Goal: Task Accomplishment & Management: Use online tool/utility

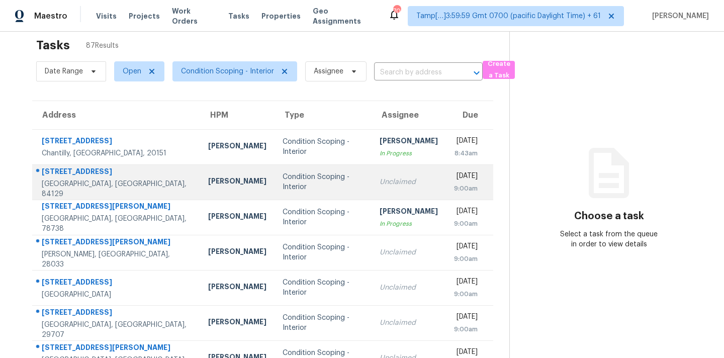
scroll to position [18, 0]
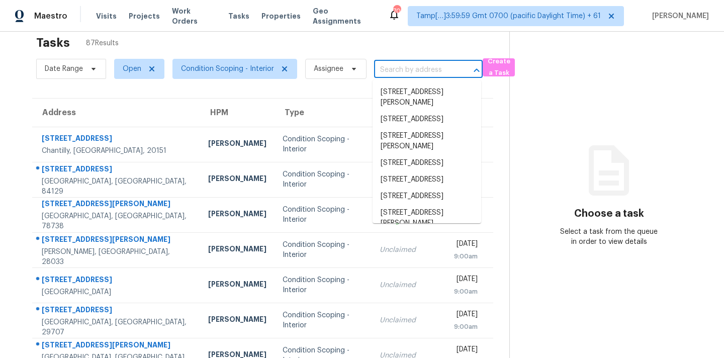
click at [383, 69] on input "text" at bounding box center [414, 70] width 80 height 16
paste input "[STREET_ADDRESS][PERSON_NAME][PERSON_NAME]"
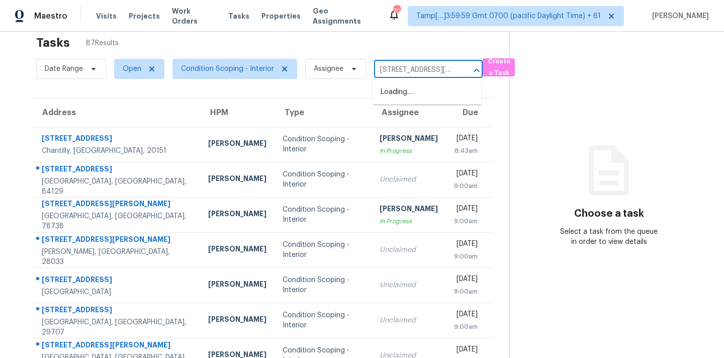
scroll to position [0, 48]
type input "[STREET_ADDRESS][PERSON_NAME][PERSON_NAME]"
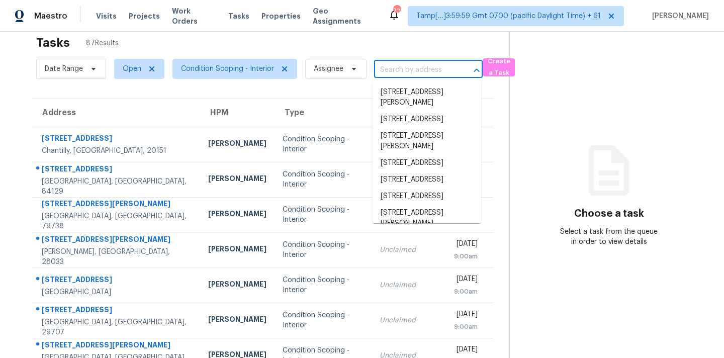
scroll to position [0, 0]
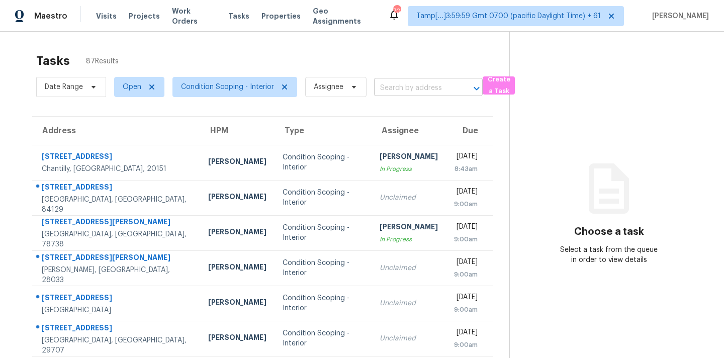
click at [408, 84] on input "text" at bounding box center [414, 88] width 80 height 16
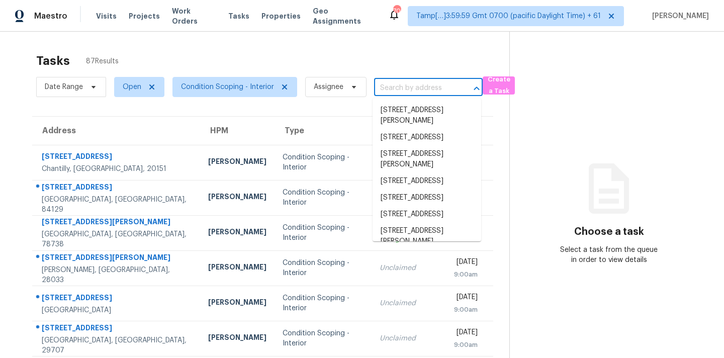
paste input "[STREET_ADDRESS][PERSON_NAME][PERSON_NAME]"
type input "[STREET_ADDRESS][PERSON_NAME][PERSON_NAME]"
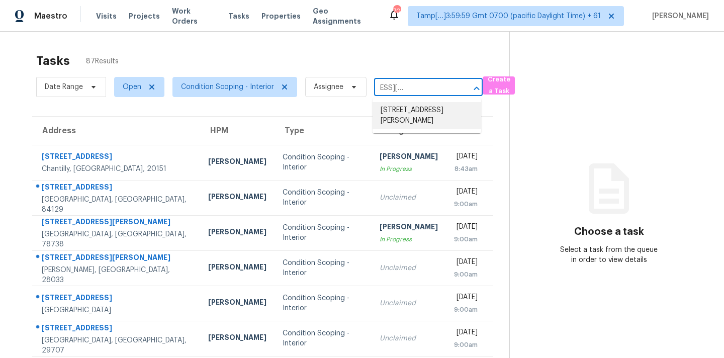
click at [430, 112] on li "[STREET_ADDRESS][PERSON_NAME]" at bounding box center [427, 115] width 109 height 27
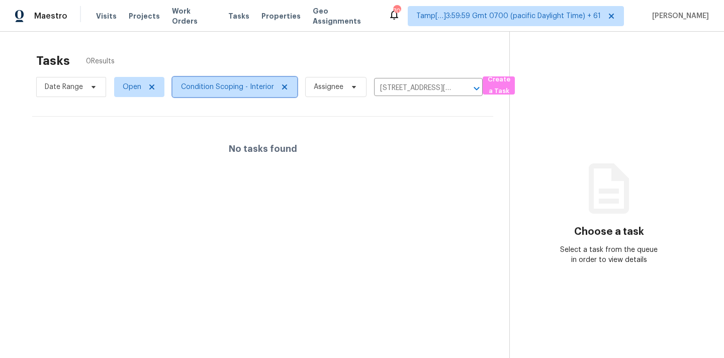
click at [211, 93] on span "Condition Scoping - Interior" at bounding box center [235, 87] width 125 height 20
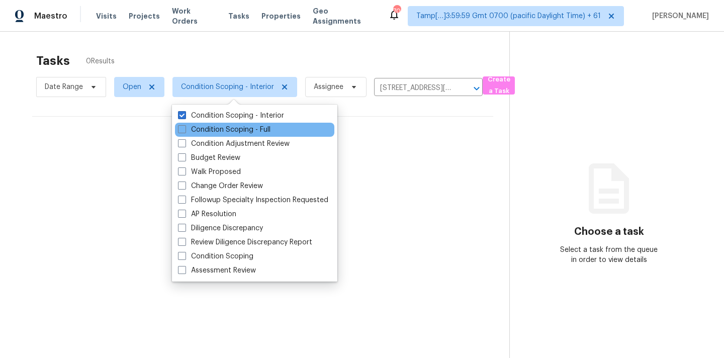
click at [243, 137] on div "Condition Adjustment Review" at bounding box center [254, 144] width 159 height 14
click at [248, 133] on label "Condition Scoping - Full" at bounding box center [224, 130] width 93 height 10
click at [185, 131] on input "Condition Scoping - Full" at bounding box center [181, 128] width 7 height 7
checkbox input "true"
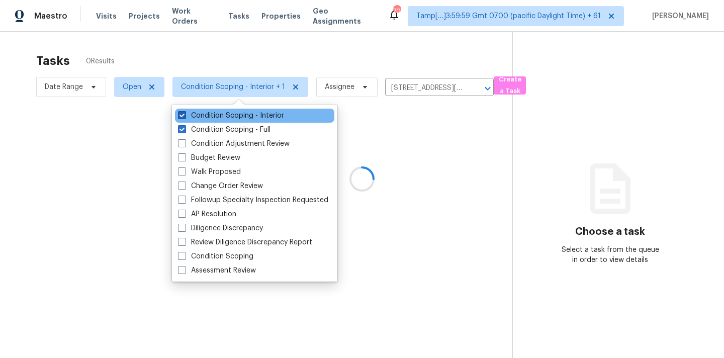
click at [277, 111] on label "Condition Scoping - Interior" at bounding box center [231, 116] width 106 height 10
click at [185, 111] on input "Condition Scoping - Interior" at bounding box center [181, 114] width 7 height 7
checkbox input "false"
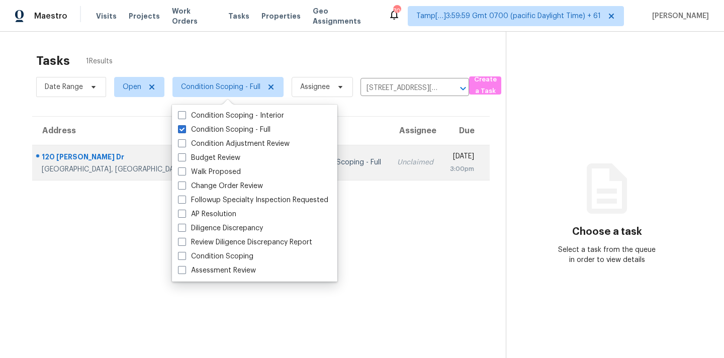
click at [442, 153] on td "[DATE] 3:00pm" at bounding box center [466, 162] width 48 height 35
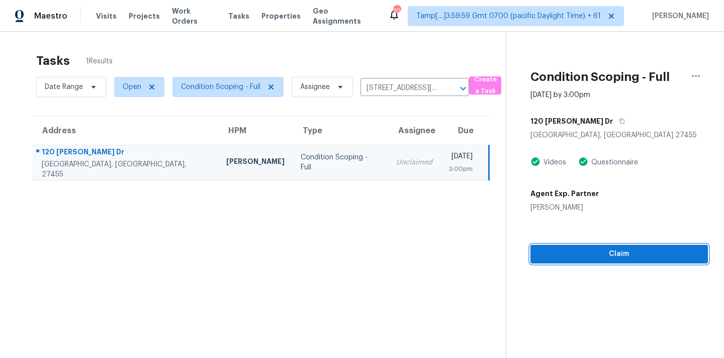
click at [576, 258] on span "Claim" at bounding box center [619, 254] width 161 height 13
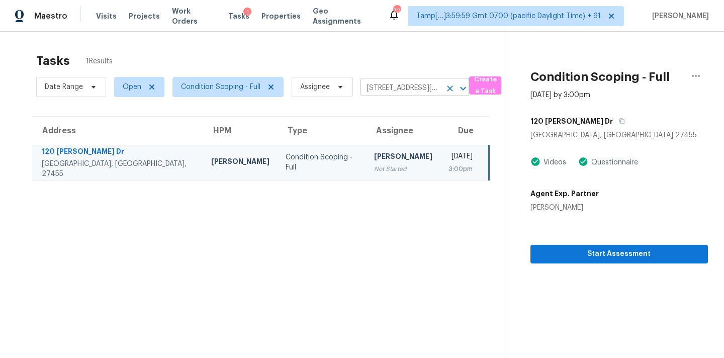
click at [388, 87] on input "[STREET_ADDRESS][PERSON_NAME]" at bounding box center [401, 88] width 80 height 16
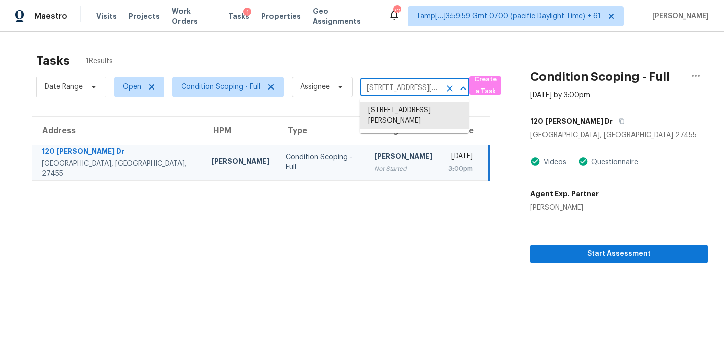
paste input "[STREET_ADDRESS]"
type input "[STREET_ADDRESS]"
click at [394, 118] on li "[STREET_ADDRESS]" at bounding box center [414, 110] width 109 height 17
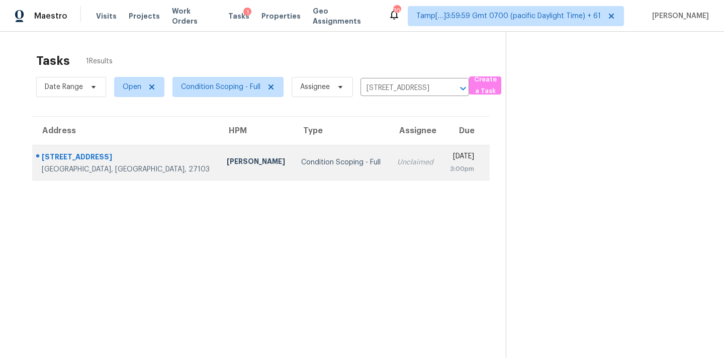
click at [397, 167] on div "Unclaimed" at bounding box center [415, 162] width 36 height 10
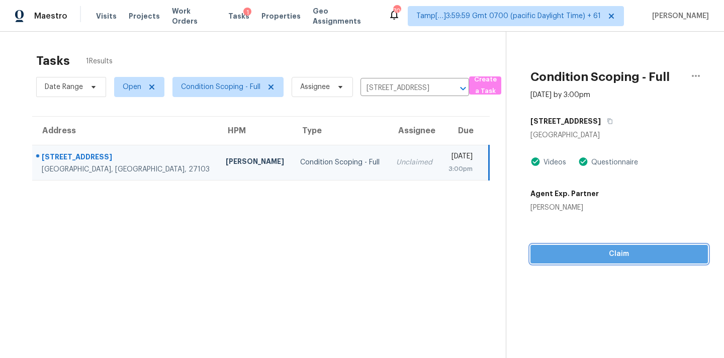
click at [624, 261] on button "Claim" at bounding box center [620, 254] width 178 height 19
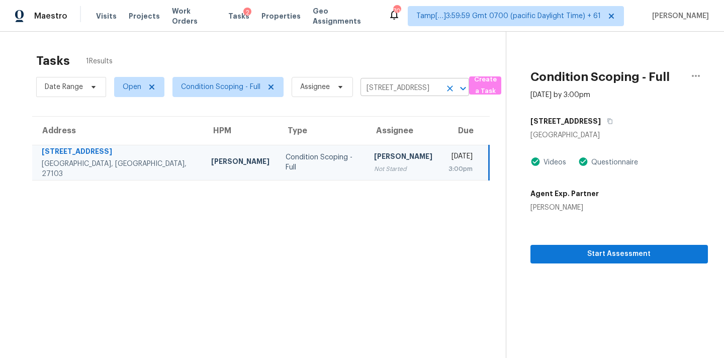
click at [378, 86] on input "[STREET_ADDRESS]" at bounding box center [401, 88] width 80 height 16
paste input "[STREET_ADDRESS][PERSON_NAME]"
type input "[STREET_ADDRESS][PERSON_NAME]"
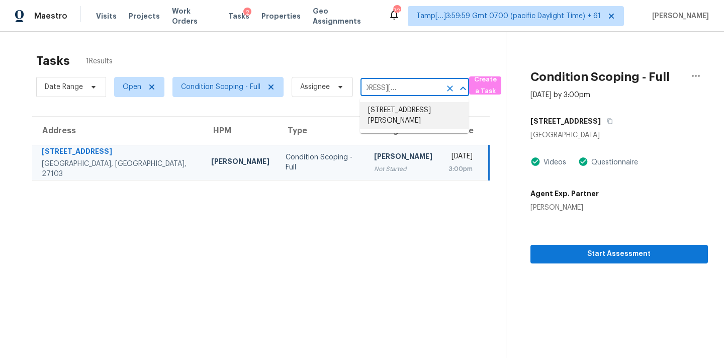
click at [386, 108] on li "[STREET_ADDRESS][PERSON_NAME]" at bounding box center [414, 115] width 109 height 27
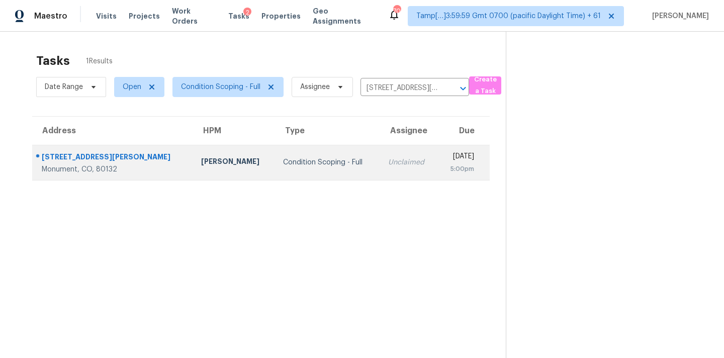
click at [380, 173] on td "Unclaimed" at bounding box center [408, 162] width 57 height 35
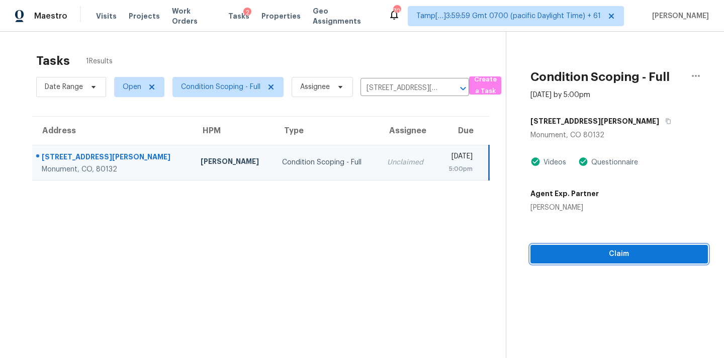
click at [580, 255] on span "Claim" at bounding box center [619, 254] width 161 height 13
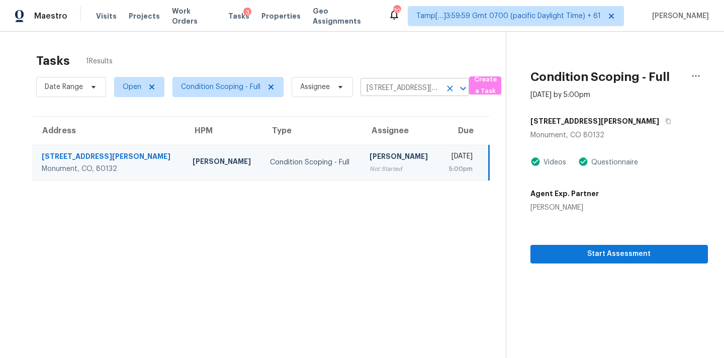
click at [372, 88] on input "[STREET_ADDRESS][PERSON_NAME]" at bounding box center [401, 88] width 80 height 16
paste input "[STREET_ADDRESS][PERSON_NAME]"
type input "[STREET_ADDRESS][PERSON_NAME]"
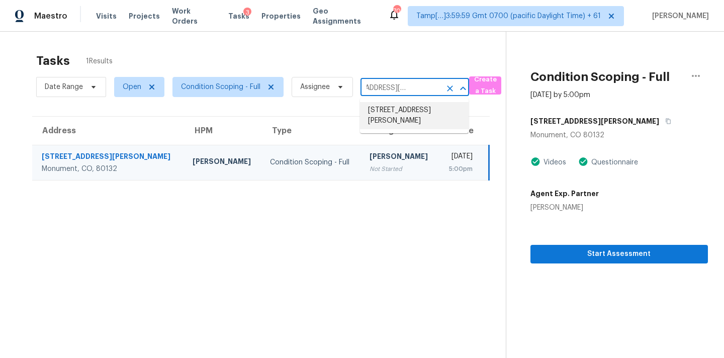
click at [389, 108] on li "[STREET_ADDRESS][PERSON_NAME]" at bounding box center [414, 115] width 109 height 27
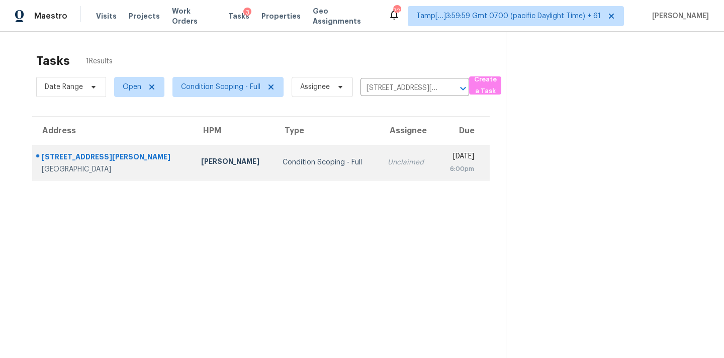
click at [388, 162] on div "Unclaimed" at bounding box center [408, 162] width 41 height 10
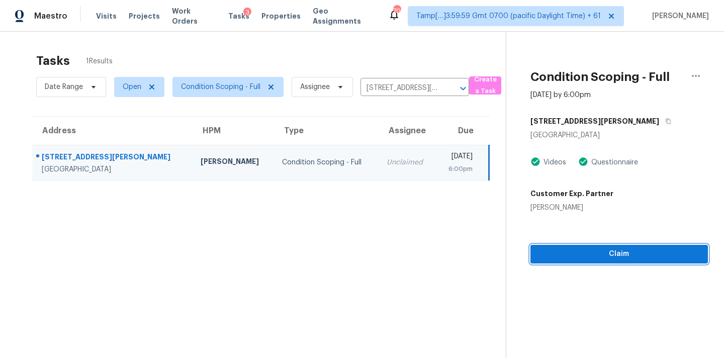
click at [584, 256] on span "Claim" at bounding box center [619, 254] width 161 height 13
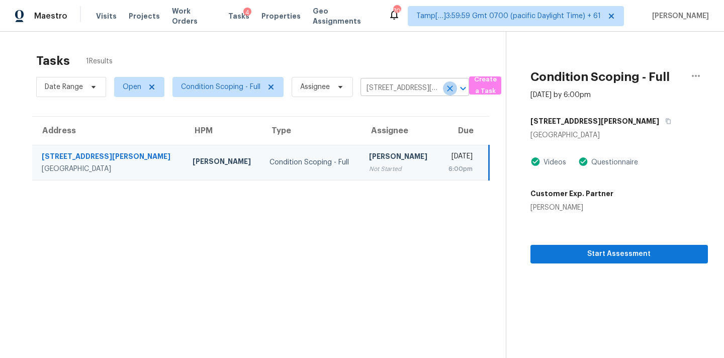
click at [450, 92] on icon "Clear" at bounding box center [450, 89] width 10 height 10
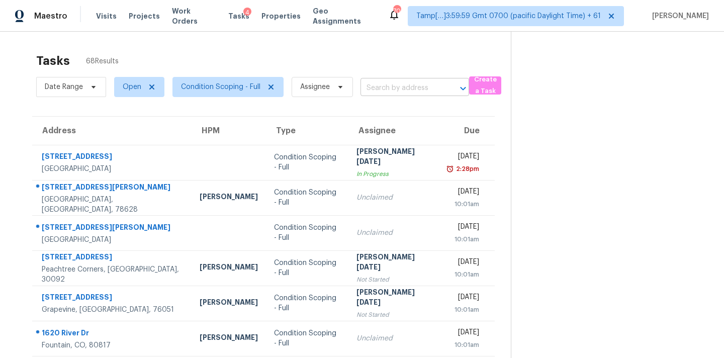
click at [374, 91] on input "text" at bounding box center [401, 88] width 80 height 16
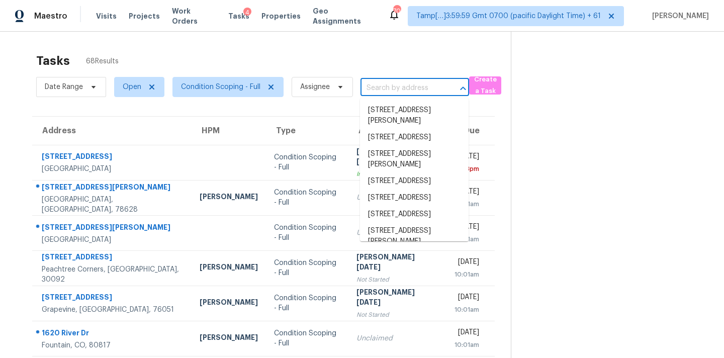
paste input "[STREET_ADDRESS][PERSON_NAME][PERSON_NAME]"
type input "[STREET_ADDRESS][PERSON_NAME][PERSON_NAME]"
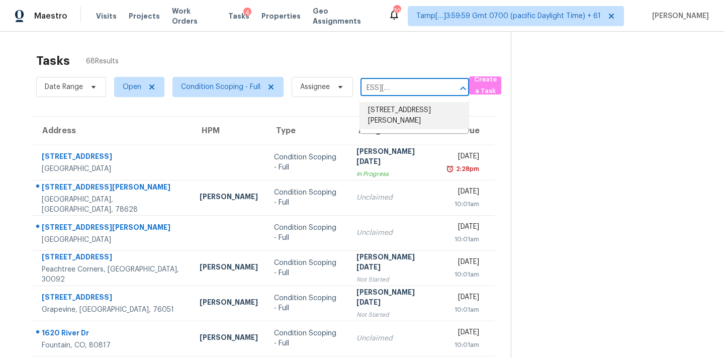
click at [377, 118] on li "[STREET_ADDRESS][PERSON_NAME]" at bounding box center [414, 115] width 109 height 27
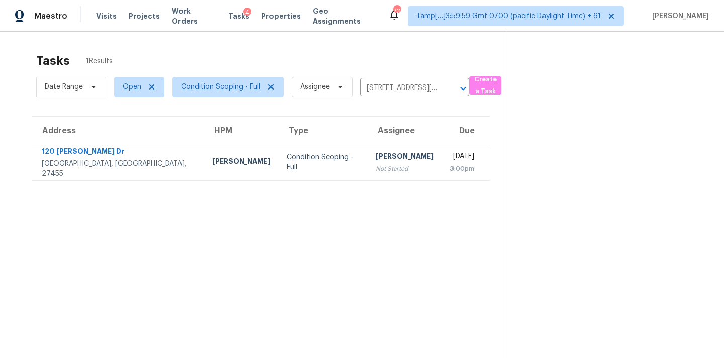
click at [376, 169] on div "Not Started" at bounding box center [405, 169] width 58 height 10
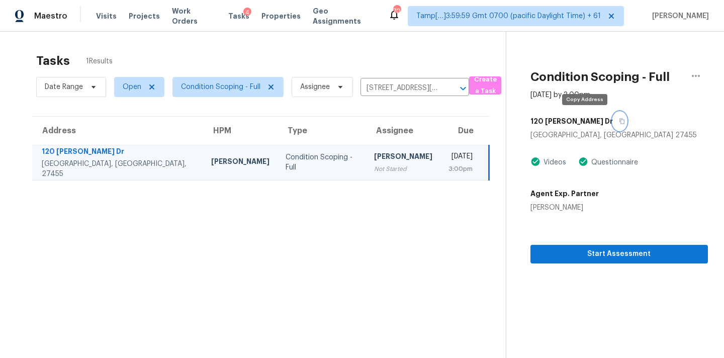
click at [619, 123] on icon "button" at bounding box center [622, 121] width 6 height 6
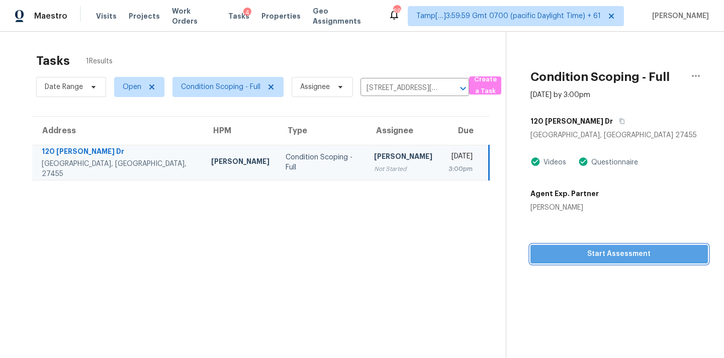
click at [554, 248] on button "Start Assessment" at bounding box center [620, 254] width 178 height 19
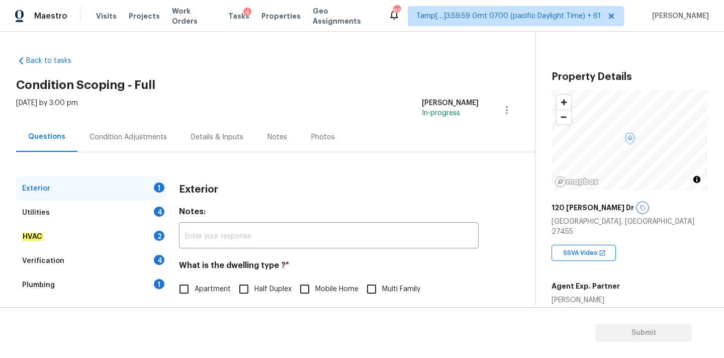
click at [640, 210] on icon "button" at bounding box center [642, 208] width 5 height 6
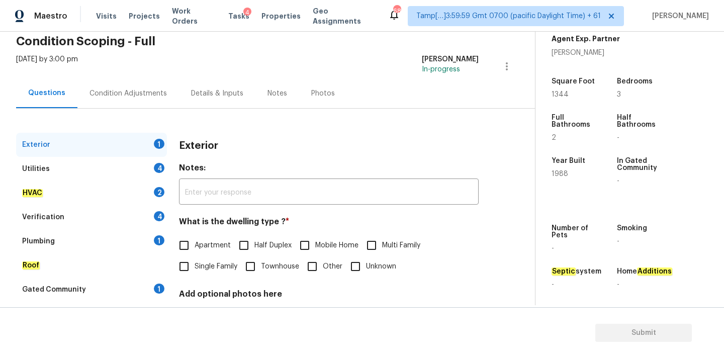
scroll to position [126, 0]
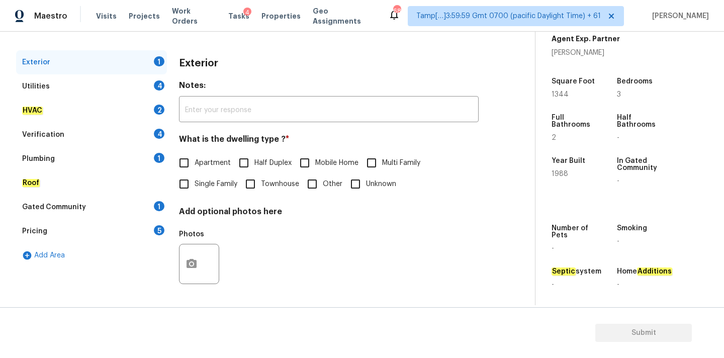
click at [214, 184] on span "Single Family" at bounding box center [216, 184] width 43 height 11
click at [195, 184] on input "Single Family" at bounding box center [184, 184] width 21 height 21
checkbox input "true"
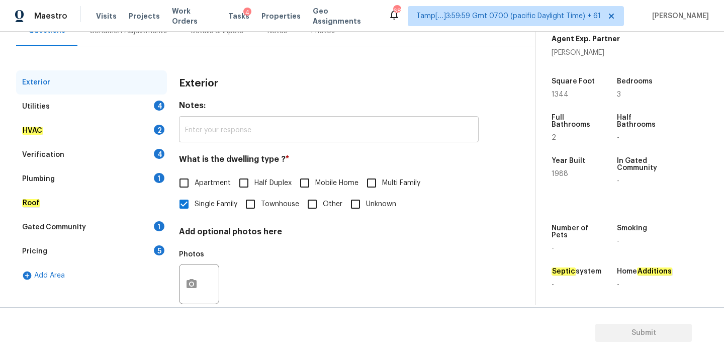
scroll to position [40, 0]
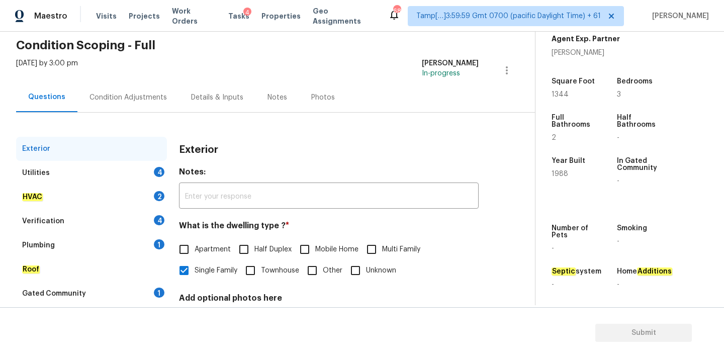
click at [127, 96] on div "Condition Adjustments" at bounding box center [128, 98] width 77 height 10
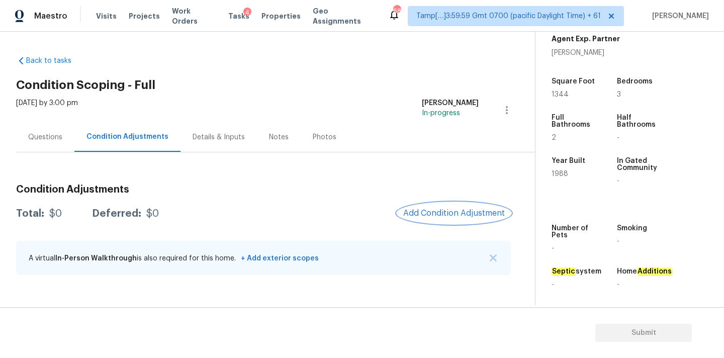
click at [440, 220] on button "Add Condition Adjustment" at bounding box center [454, 213] width 114 height 21
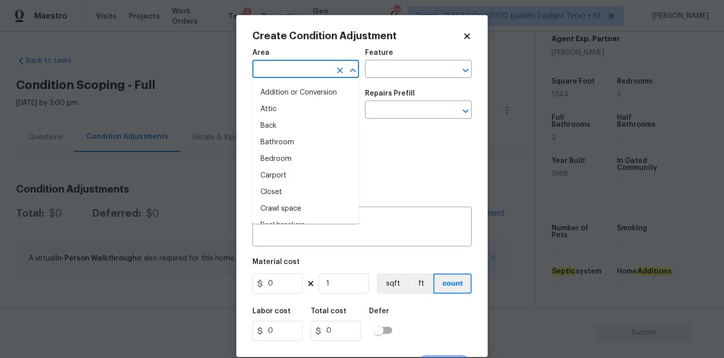
click at [298, 73] on input "text" at bounding box center [292, 70] width 78 height 16
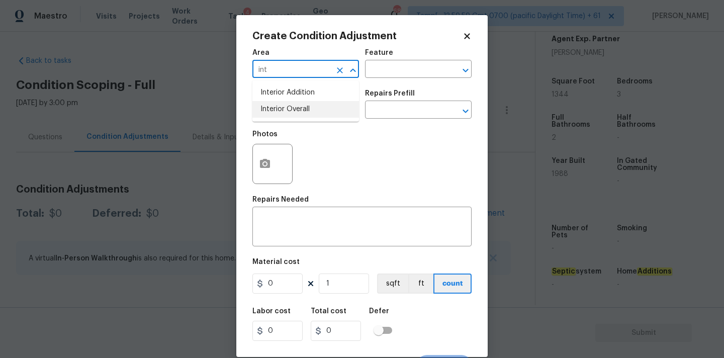
click at [296, 111] on li "Interior Overall" at bounding box center [306, 109] width 107 height 17
type input "Interior Overall"
click at [296, 111] on input "text" at bounding box center [292, 111] width 78 height 16
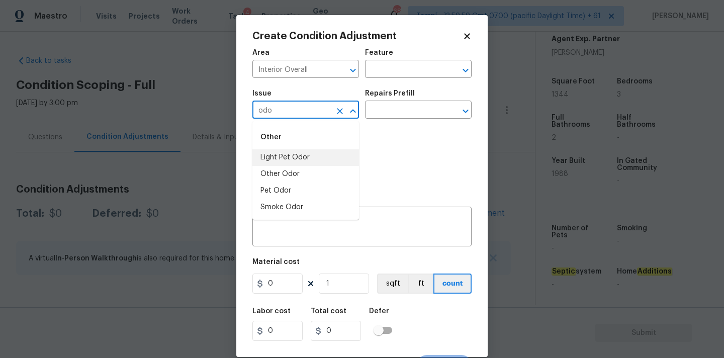
click at [288, 158] on li "Light Pet Odor" at bounding box center [306, 157] width 107 height 17
type input "Light Pet Odor"
click at [385, 116] on input "text" at bounding box center [404, 111] width 78 height 16
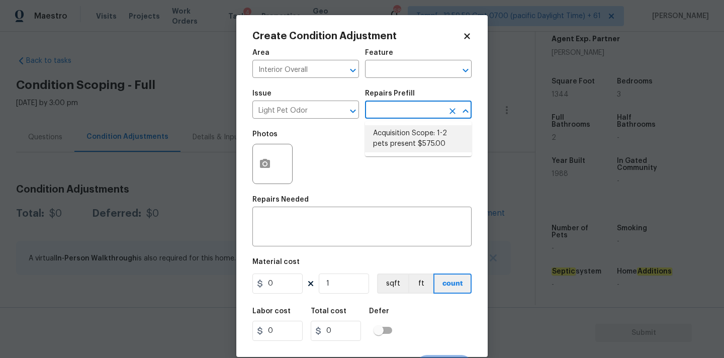
click at [394, 137] on li "Acquisition Scope: 1-2 pets present $575.00" at bounding box center [418, 138] width 107 height 27
type textarea "Acquisition Scope: 1-2 pets present"
type input "575"
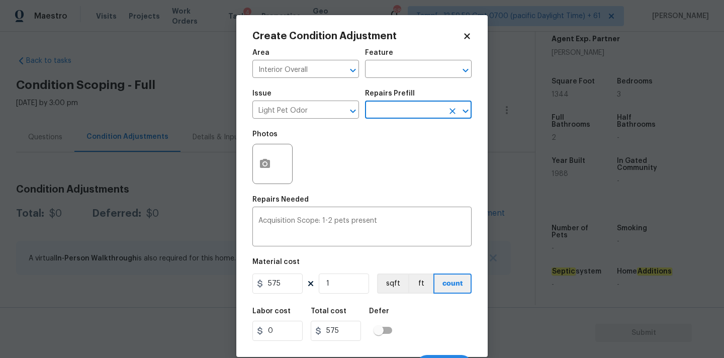
scroll to position [18, 0]
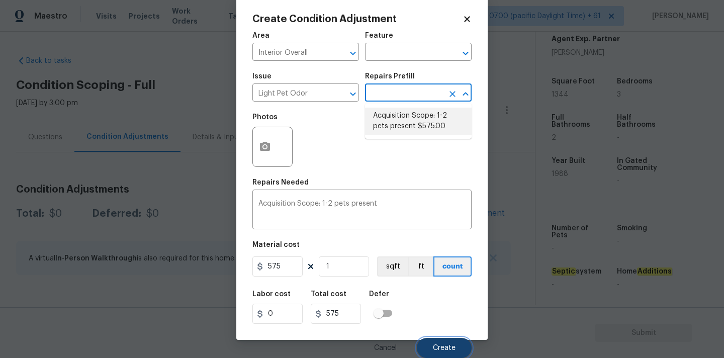
click at [448, 347] on span "Create" at bounding box center [444, 349] width 23 height 8
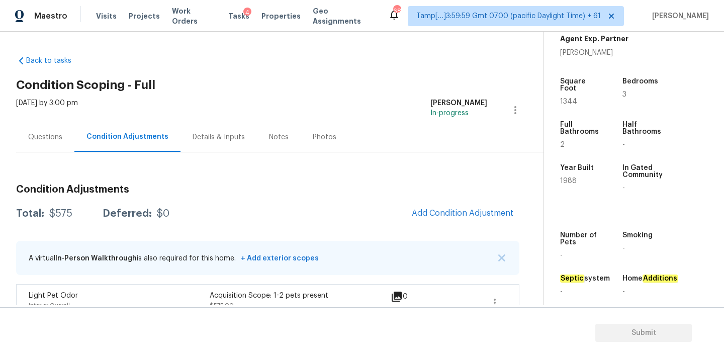
scroll to position [19, 0]
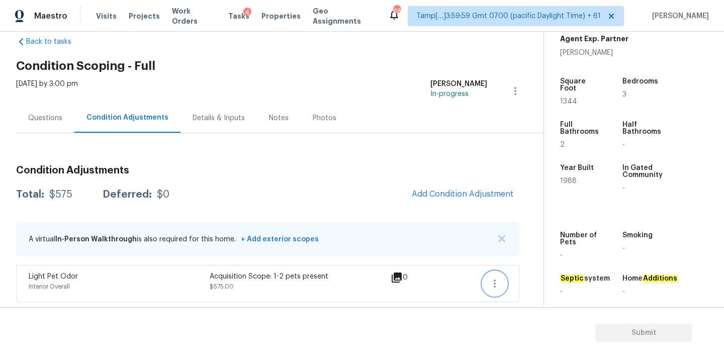
click at [496, 284] on icon "button" at bounding box center [495, 284] width 12 height 12
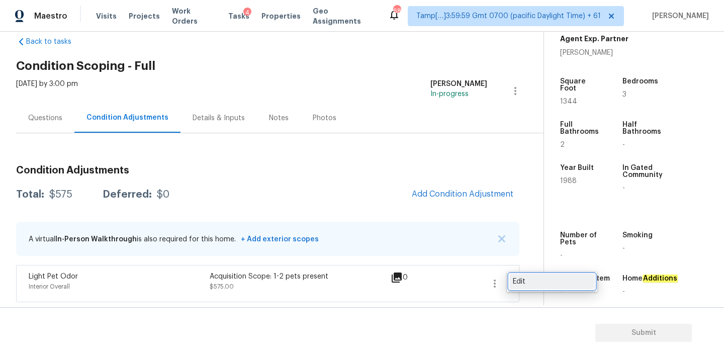
click at [517, 280] on div "Edit" at bounding box center [552, 282] width 78 height 10
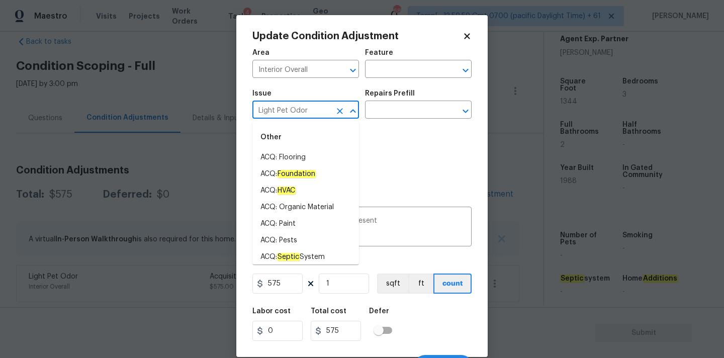
click at [299, 109] on input "Light Pet Odor" at bounding box center [292, 111] width 78 height 16
click at [301, 75] on input "Interior Overall" at bounding box center [292, 70] width 78 height 16
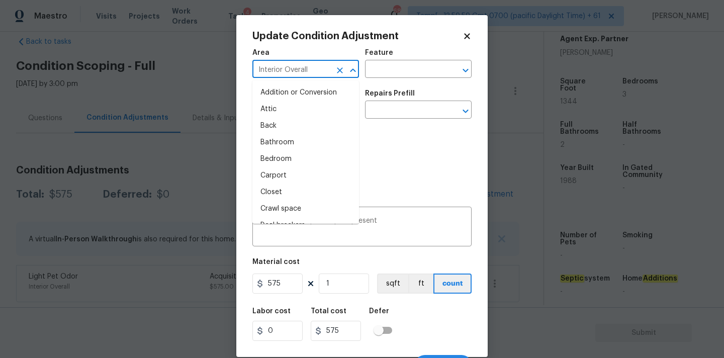
click at [301, 75] on input "Interior Overall" at bounding box center [292, 70] width 78 height 16
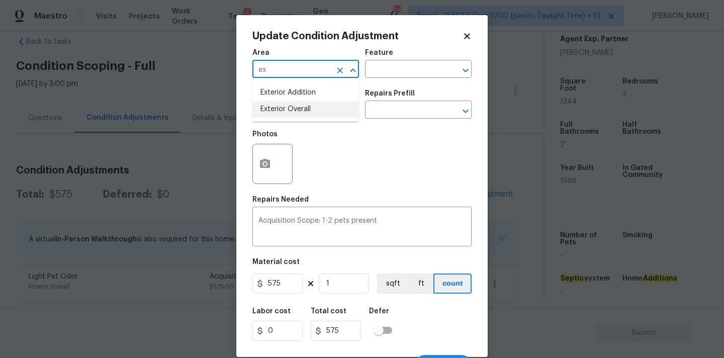
click at [302, 111] on li "Exterior Overall" at bounding box center [306, 109] width 107 height 17
type input "Exterior Overall"
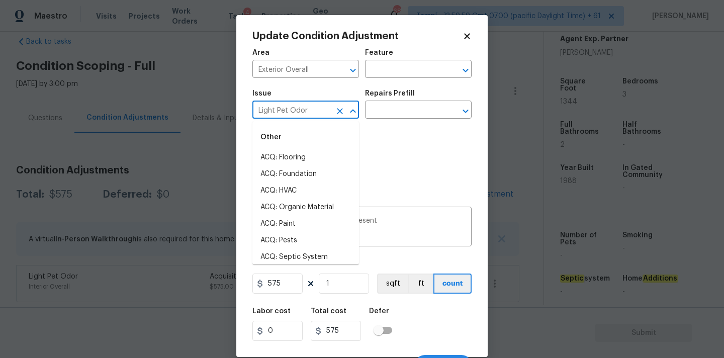
click at [303, 114] on input "Light Pet Odor" at bounding box center [292, 111] width 78 height 16
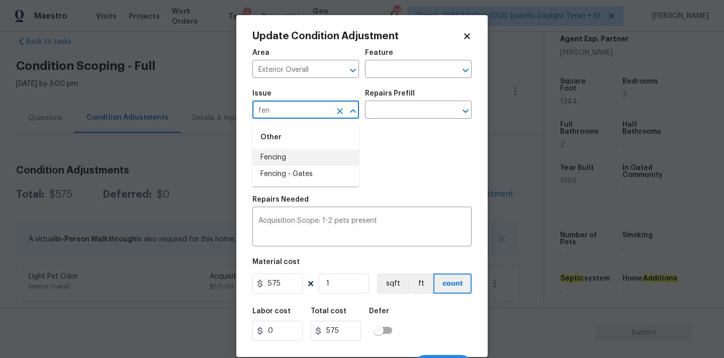
click at [283, 156] on li "Fencing" at bounding box center [306, 157] width 107 height 17
type input "Fencing"
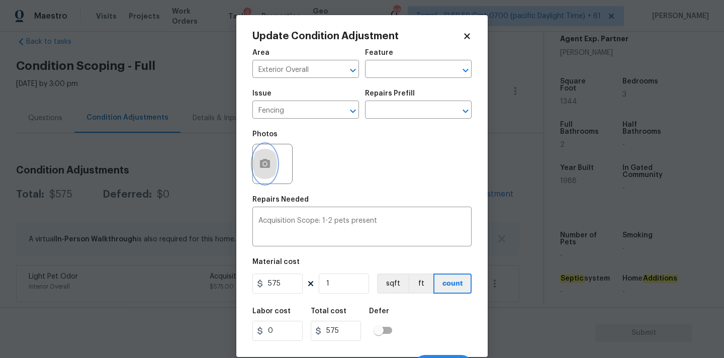
click at [270, 156] on button "button" at bounding box center [265, 163] width 24 height 39
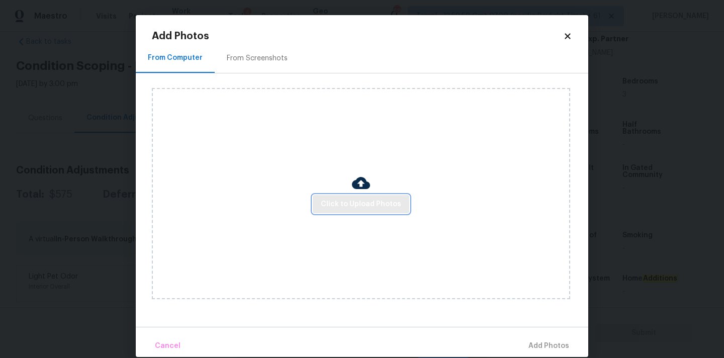
click at [369, 213] on button "Click to Upload Photos" at bounding box center [361, 204] width 97 height 19
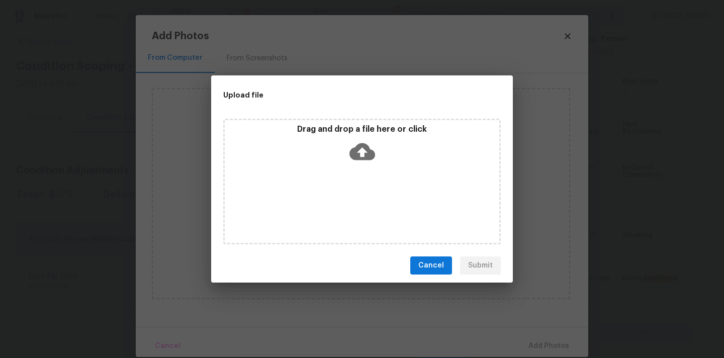
click at [368, 148] on icon at bounding box center [363, 151] width 26 height 17
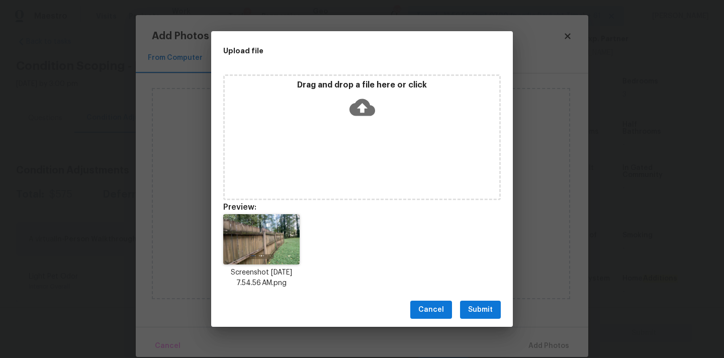
click at [485, 306] on span "Submit" at bounding box center [480, 310] width 25 height 13
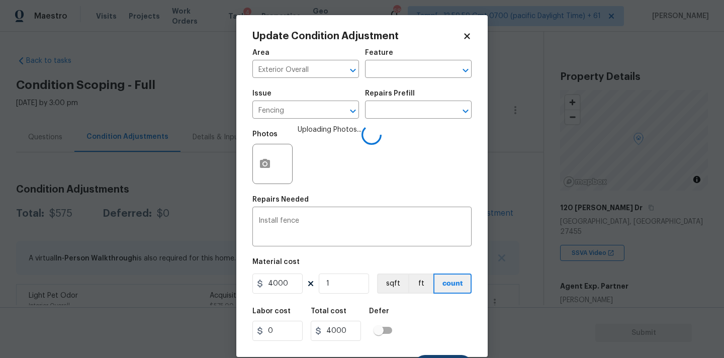
scroll to position [18, 0]
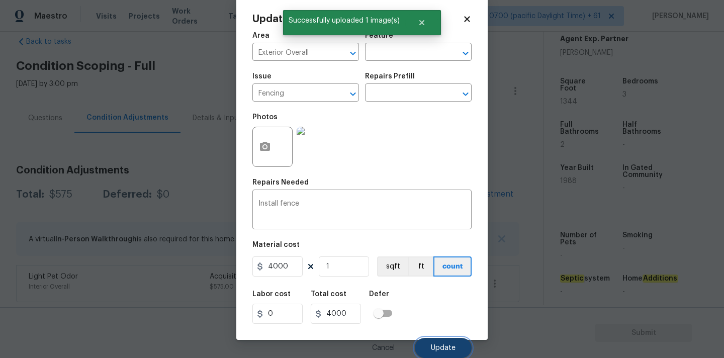
click at [436, 346] on span "Update" at bounding box center [443, 349] width 25 height 8
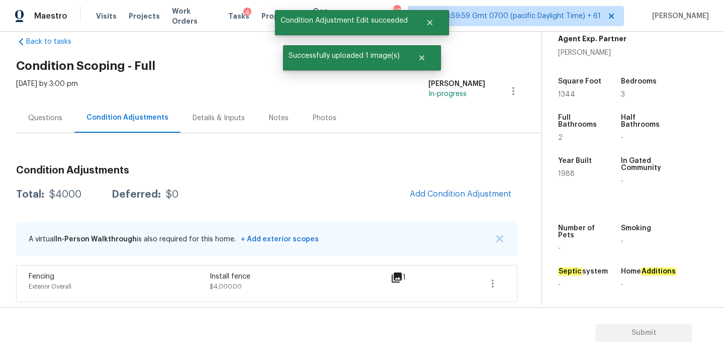
scroll to position [0, 0]
